Goal: Find specific page/section: Find specific page/section

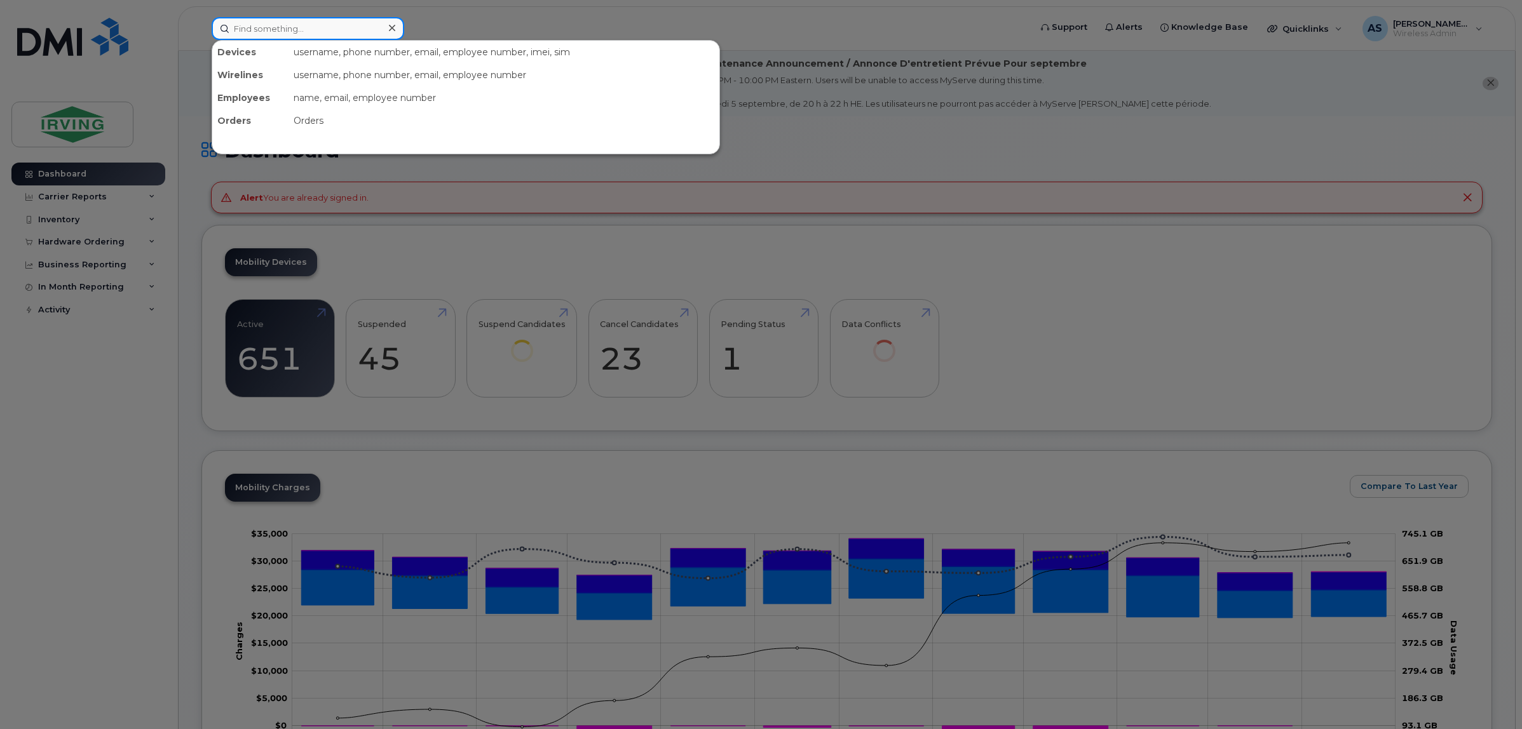
click at [309, 29] on input at bounding box center [308, 28] width 193 height 23
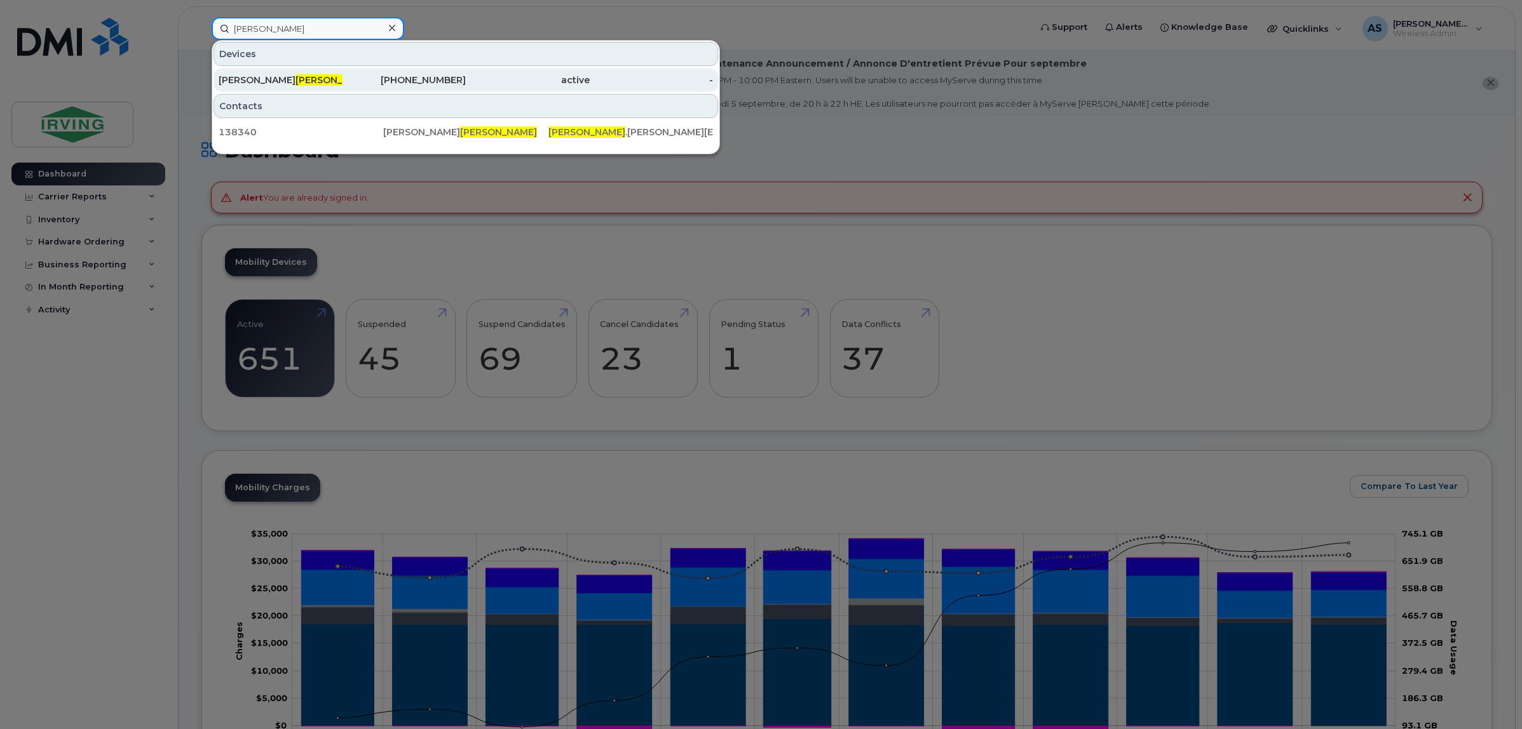
type input "parungao"
click at [277, 86] on div "Eunice Parungao" at bounding box center [281, 80] width 124 height 23
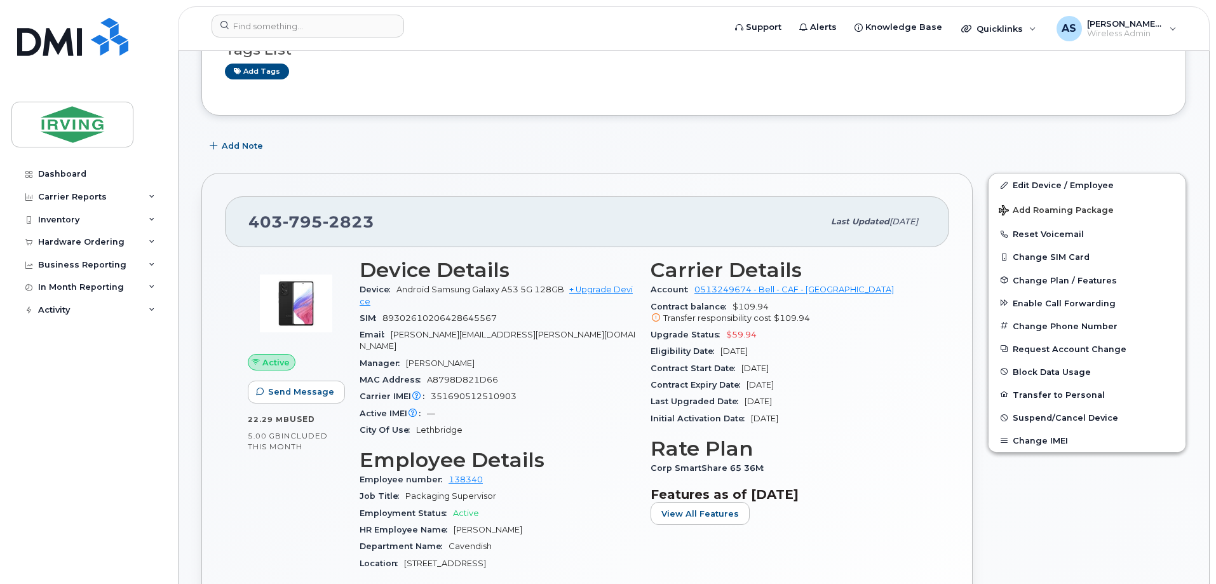
scroll to position [254, 0]
